Goal: Check status

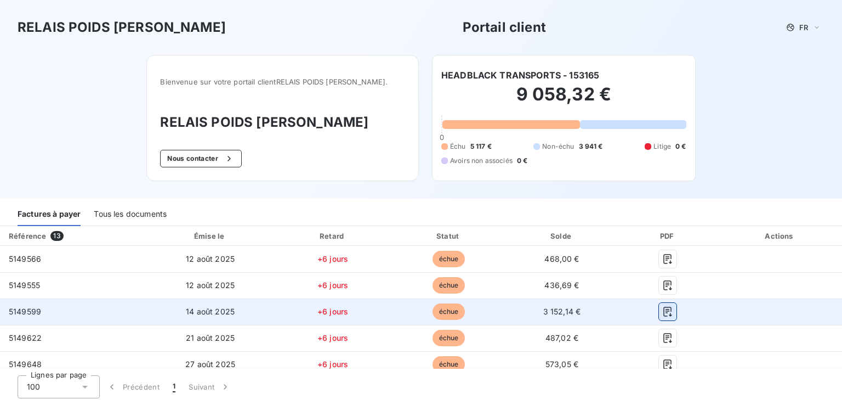
click at [664, 312] on icon "button" at bounding box center [668, 311] width 8 height 10
